Goal: Task Accomplishment & Management: Use online tool/utility

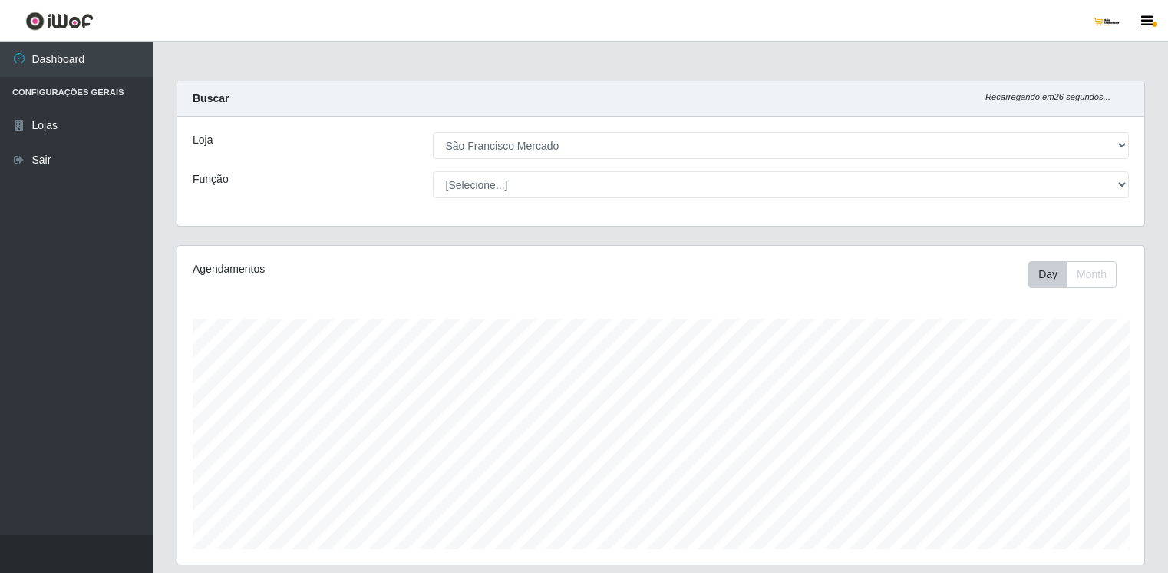
select select "168"
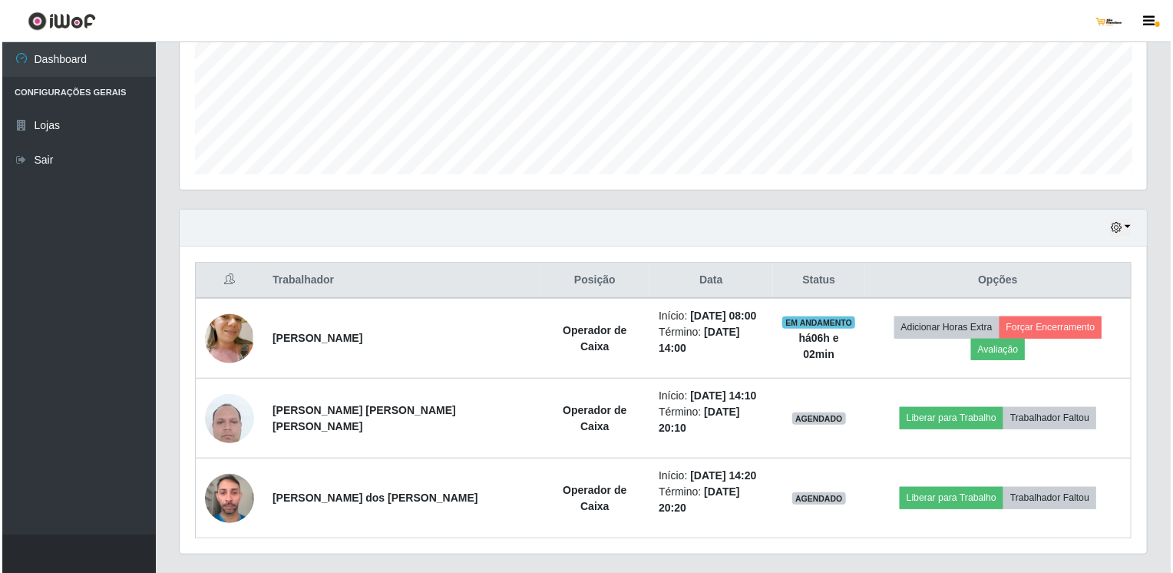
scroll to position [319, 967]
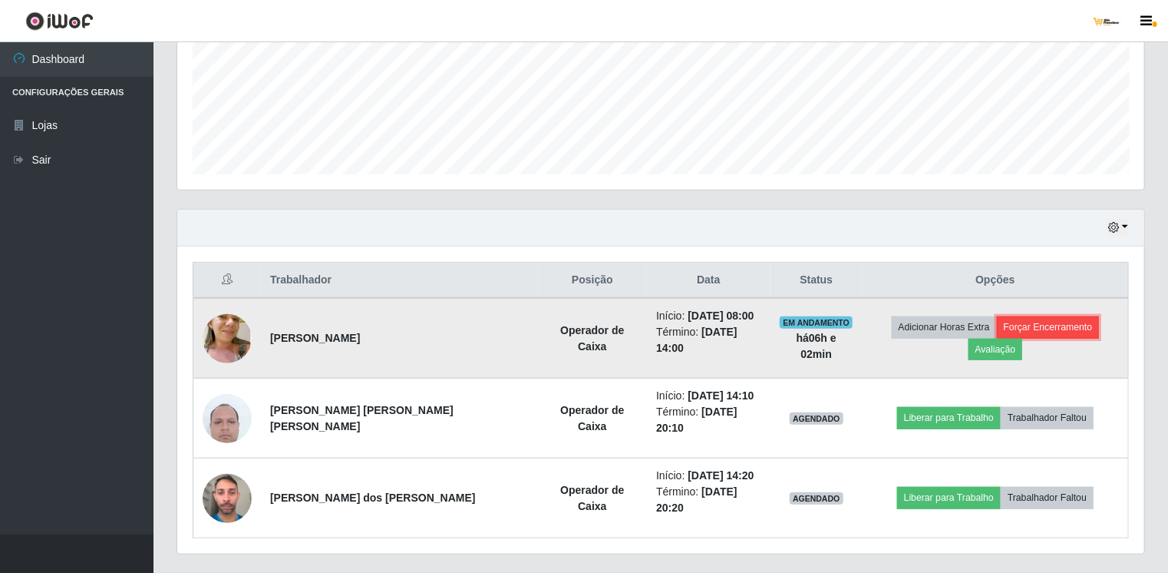
click at [997, 331] on button "Forçar Encerramento" at bounding box center [1048, 326] width 103 height 21
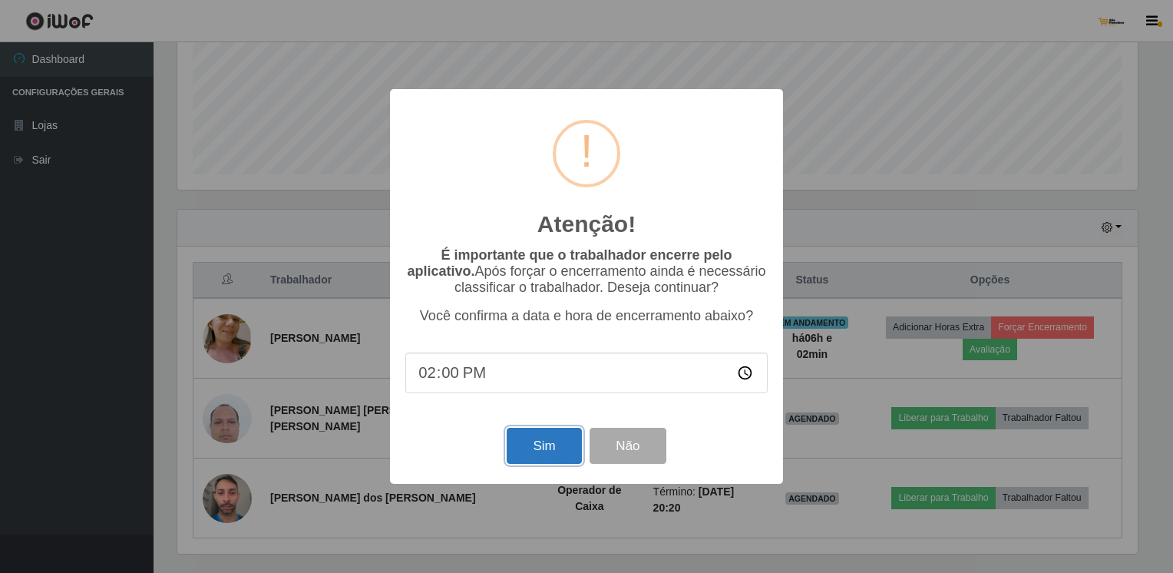
click at [540, 462] on button "Sim" at bounding box center [544, 446] width 74 height 36
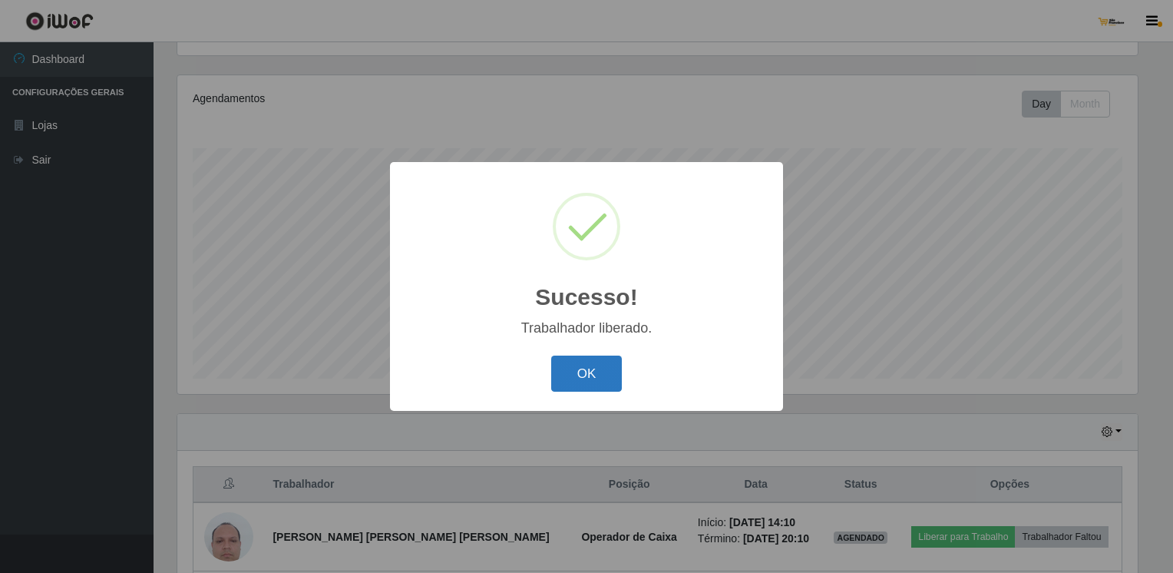
click at [587, 380] on button "OK" at bounding box center [586, 373] width 71 height 36
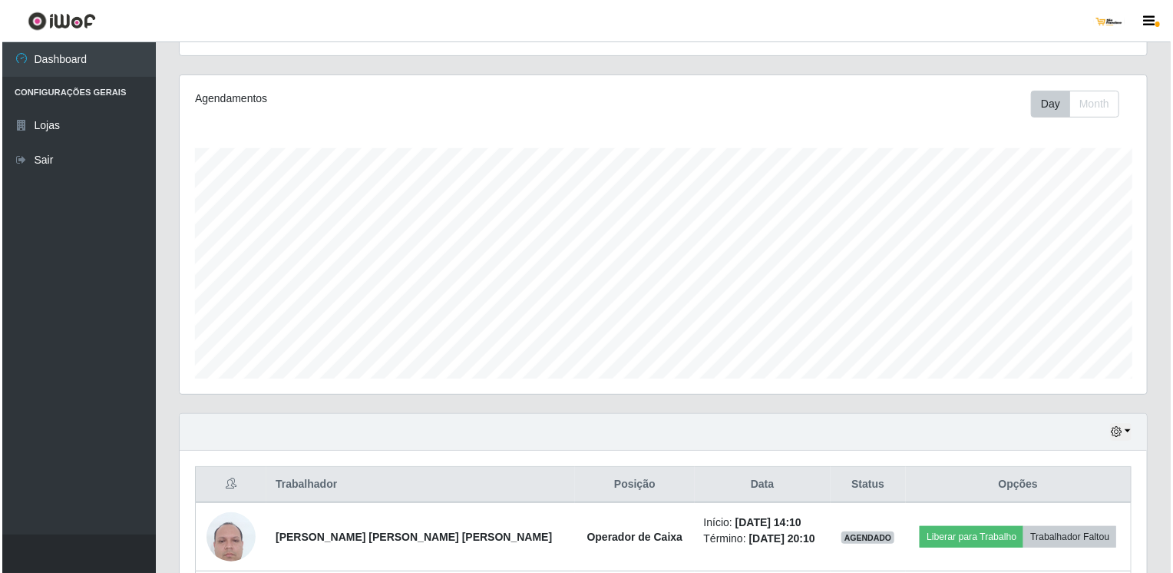
scroll to position [307, 0]
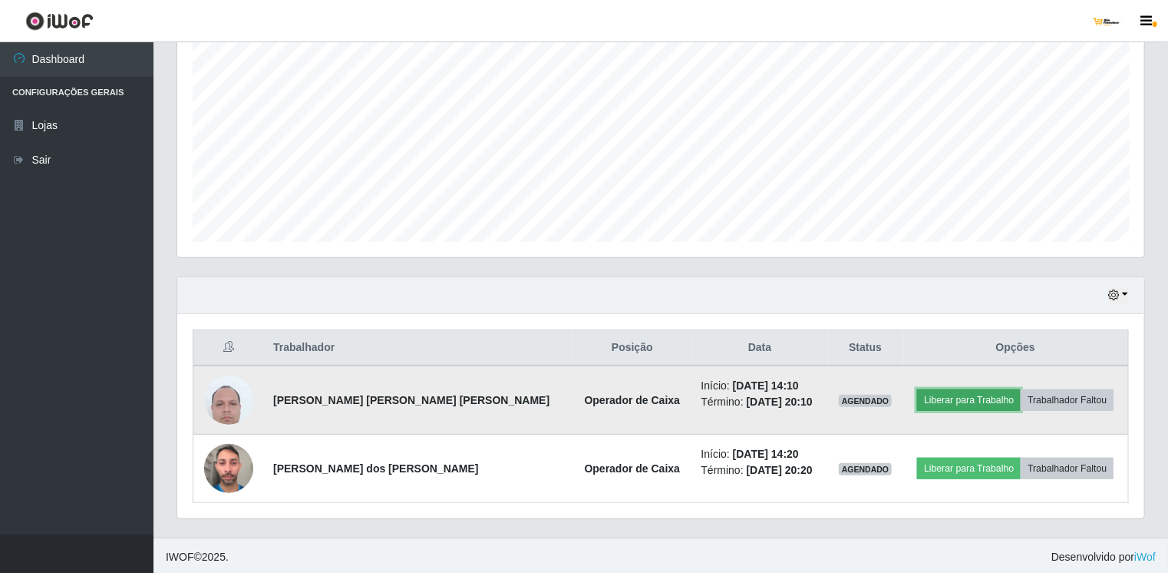
click at [990, 398] on button "Liberar para Trabalho" at bounding box center [969, 399] width 104 height 21
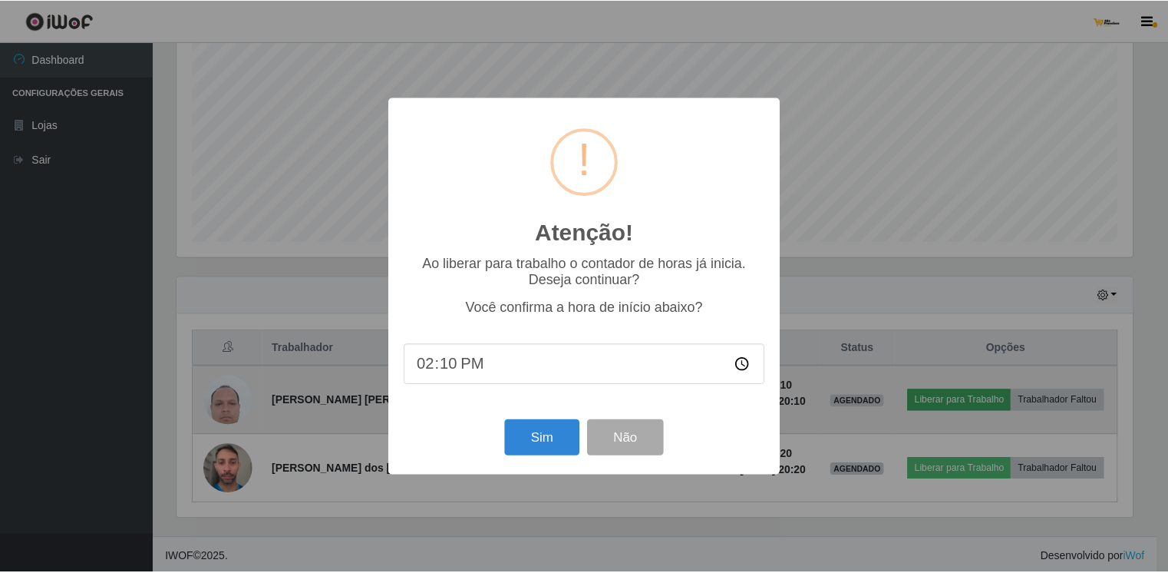
scroll to position [319, 961]
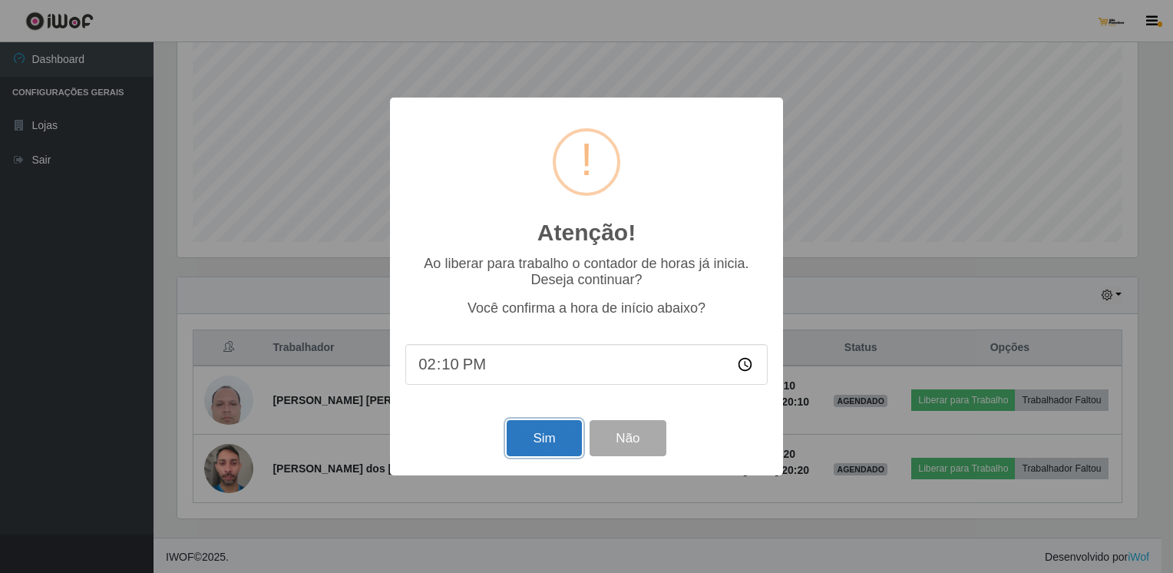
click at [553, 444] on button "Sim" at bounding box center [544, 438] width 74 height 36
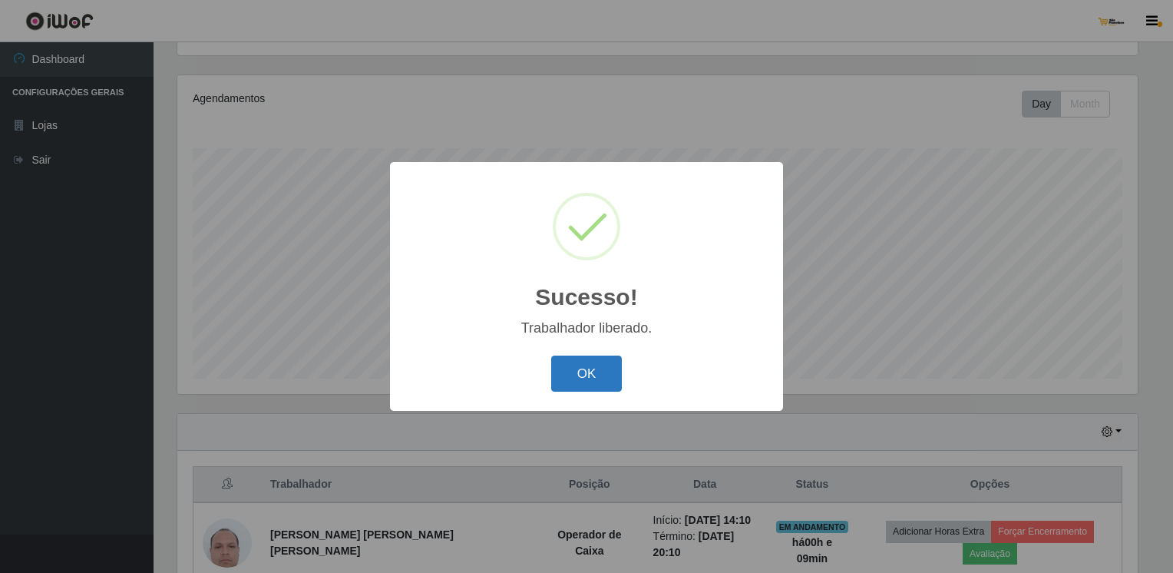
click at [599, 380] on button "OK" at bounding box center [586, 373] width 71 height 36
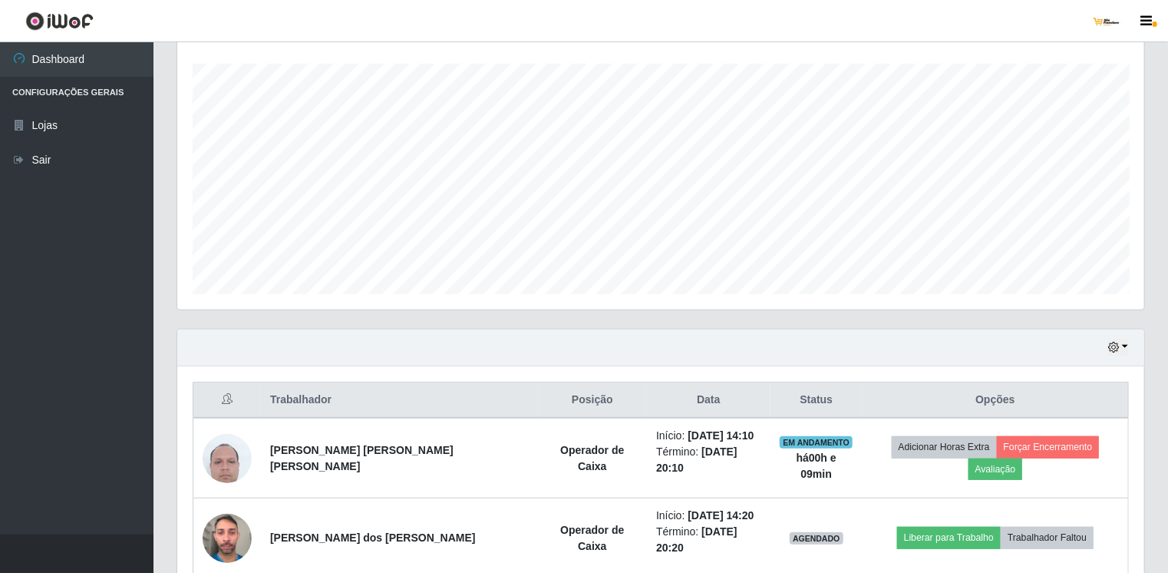
scroll to position [307, 0]
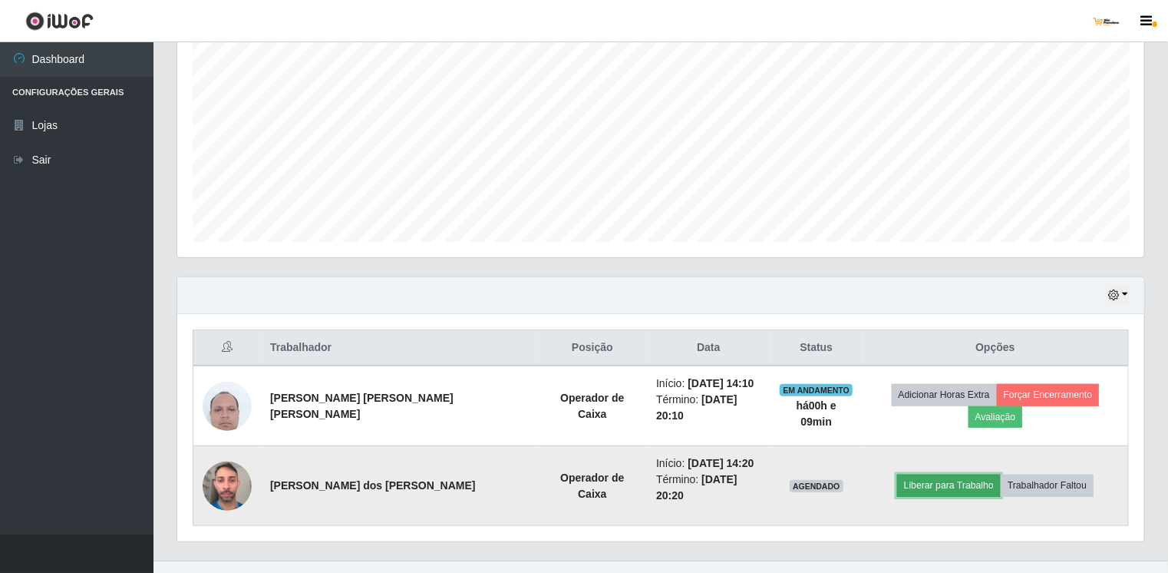
click at [914, 474] on button "Liberar para Trabalho" at bounding box center [949, 484] width 104 height 21
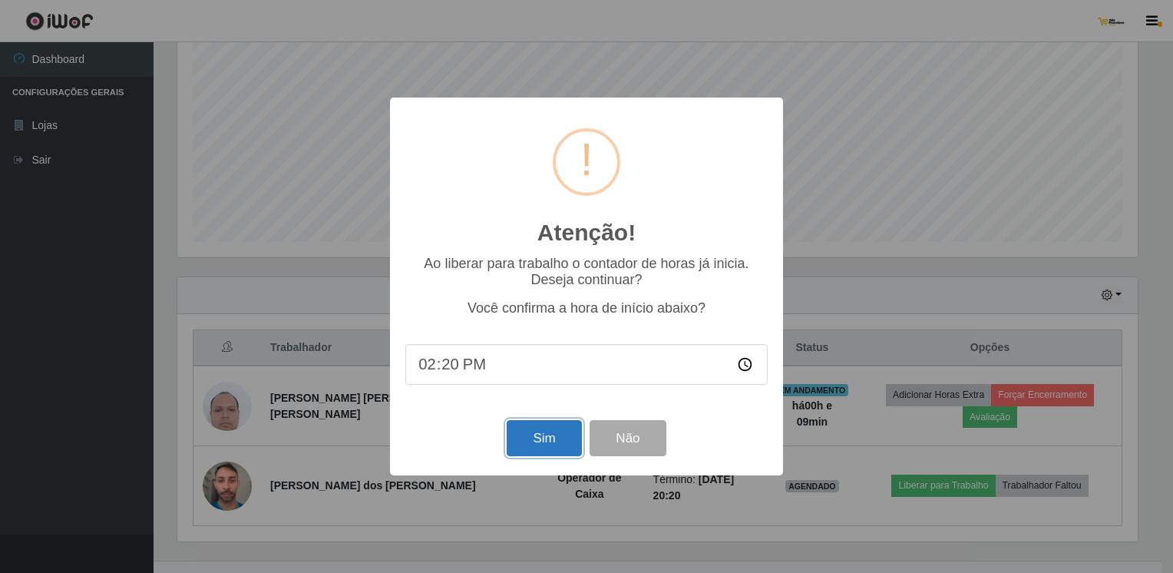
click at [553, 440] on button "Sim" at bounding box center [544, 438] width 74 height 36
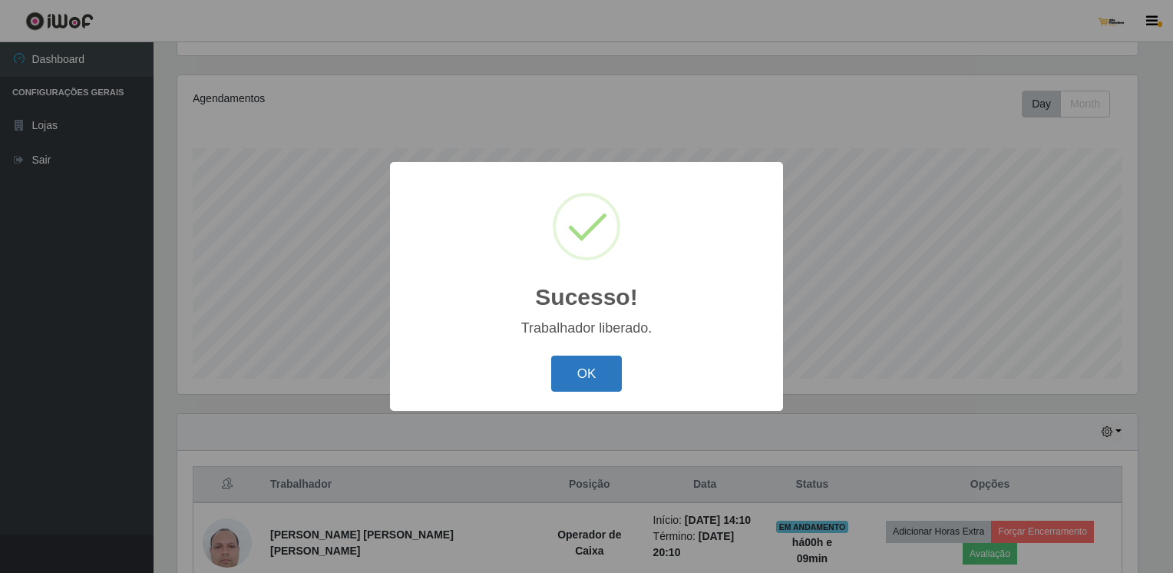
click at [595, 367] on button "OK" at bounding box center [586, 373] width 71 height 36
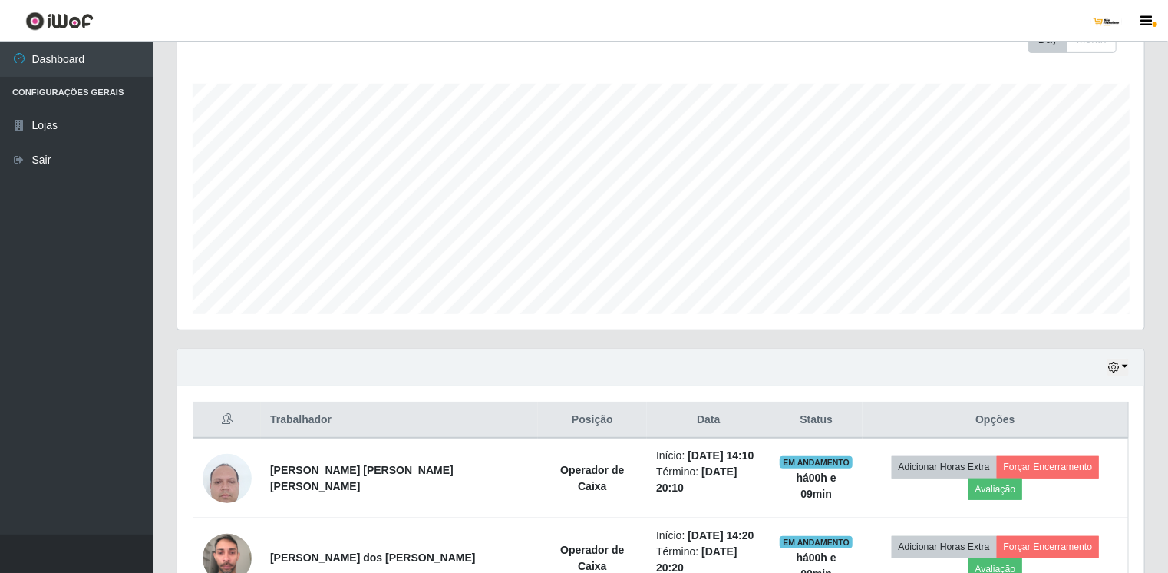
scroll to position [307, 0]
